Goal: Complete application form

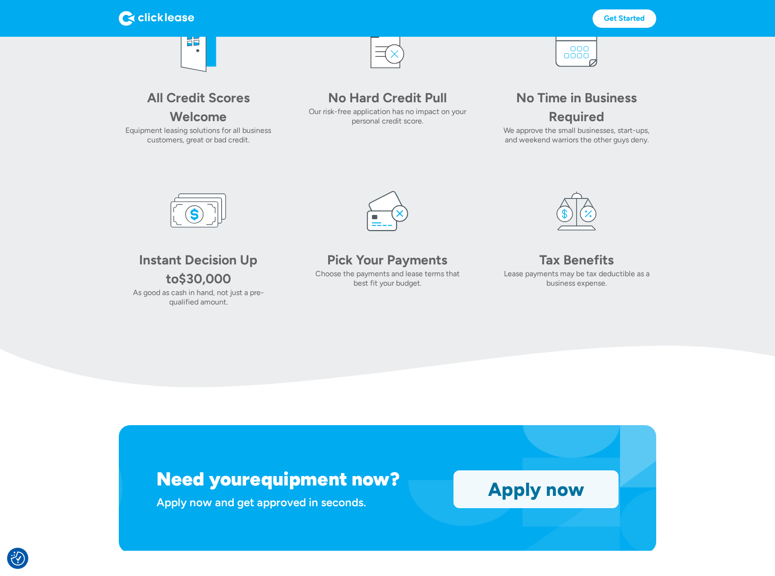
click at [536, 489] on link "Apply now" at bounding box center [536, 489] width 164 height 37
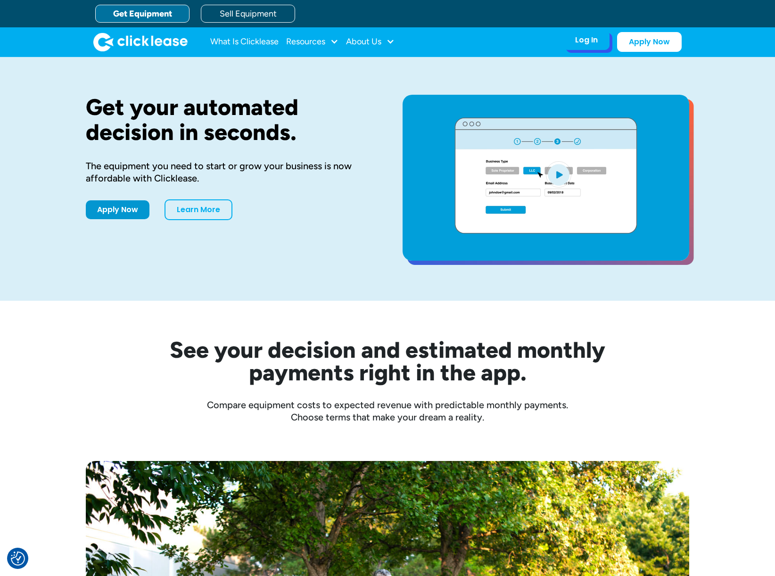
click at [586, 39] on div "Log In" at bounding box center [586, 39] width 23 height 9
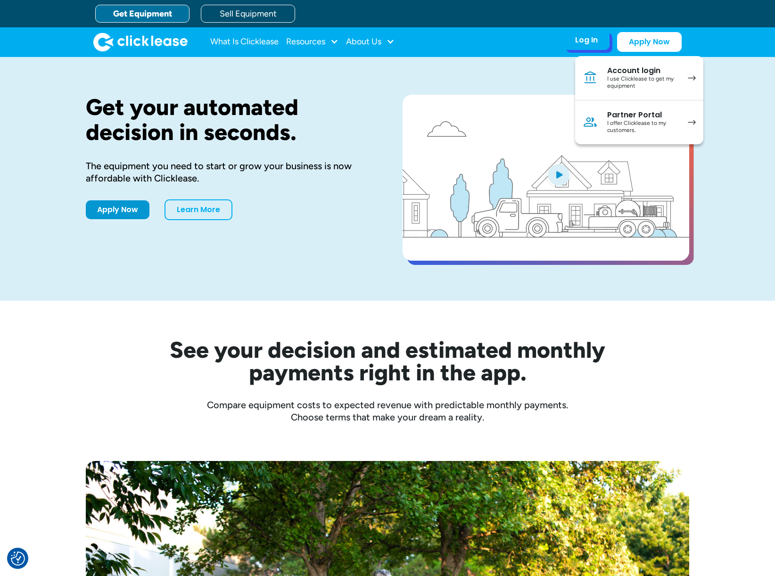
click at [625, 75] on div "I use Clicklease to get my equipment" at bounding box center [642, 82] width 71 height 15
